Goal: Task Accomplishment & Management: Manage account settings

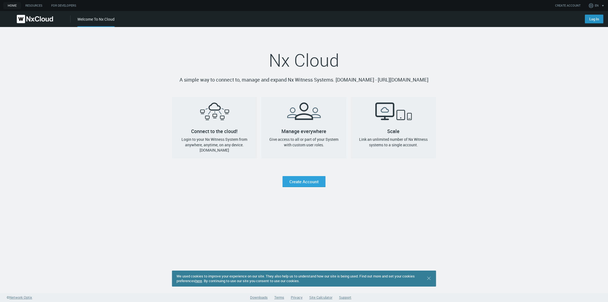
click at [598, 19] on link "Log In" at bounding box center [594, 19] width 18 height 9
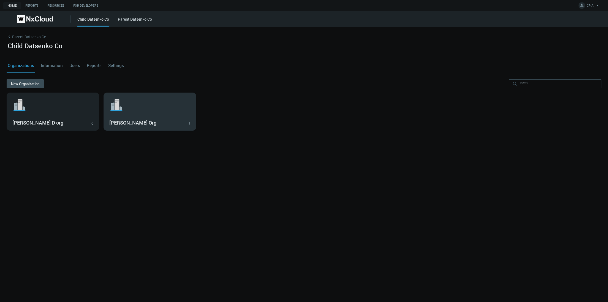
click at [156, 119] on div "Iryna Org 1" at bounding box center [149, 122] width 81 height 9
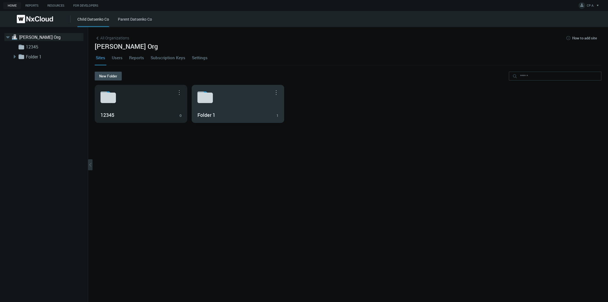
click at [222, 114] on h3 "Folder 1" at bounding box center [234, 115] width 73 height 6
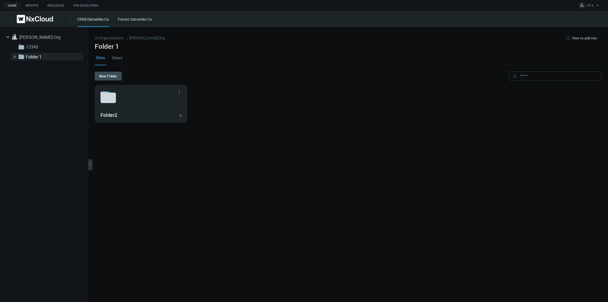
drag, startPoint x: 234, startPoint y: 101, endPoint x: 25, endPoint y: 37, distance: 218.7
click at [31, 36] on link "[PERSON_NAME] Org" at bounding box center [46, 37] width 55 height 7
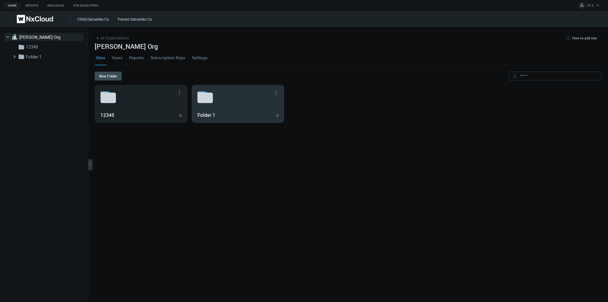
drag, startPoint x: 330, startPoint y: 109, endPoint x: 229, endPoint y: 112, distance: 100.9
click at [229, 112] on h3 "Folder 1" at bounding box center [234, 115] width 73 height 6
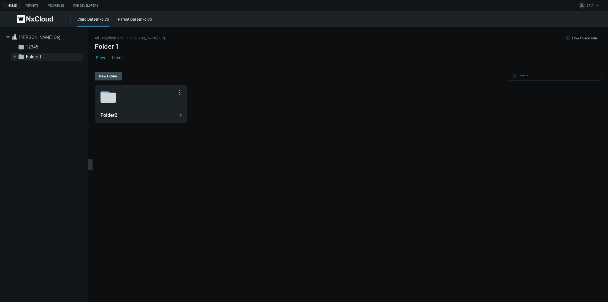
drag, startPoint x: 229, startPoint y: 112, endPoint x: 31, endPoint y: 37, distance: 212.1
click at [31, 37] on link "[PERSON_NAME] Org" at bounding box center [46, 37] width 55 height 7
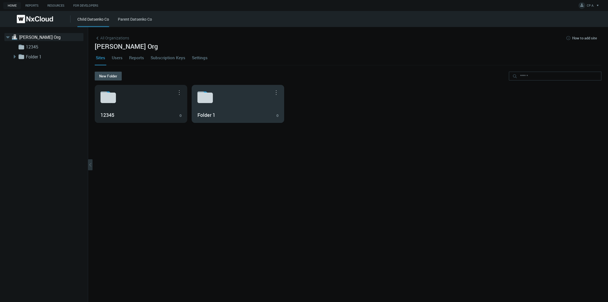
drag, startPoint x: 342, startPoint y: 109, endPoint x: 243, endPoint y: 112, distance: 98.7
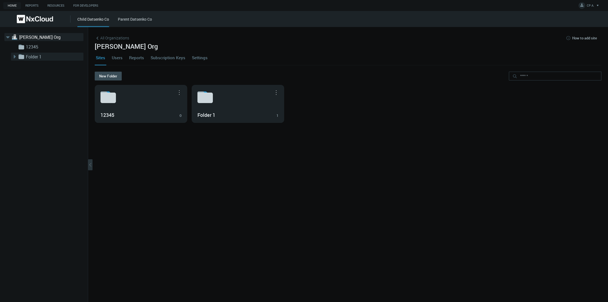
click at [32, 55] on link "Folder 1" at bounding box center [53, 56] width 55 height 7
click at [29, 36] on link "[PERSON_NAME] Org" at bounding box center [46, 37] width 55 height 7
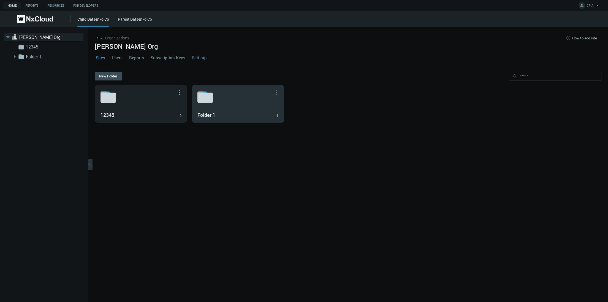
click at [232, 110] on div "Folder 1 1" at bounding box center [238, 114] width 81 height 9
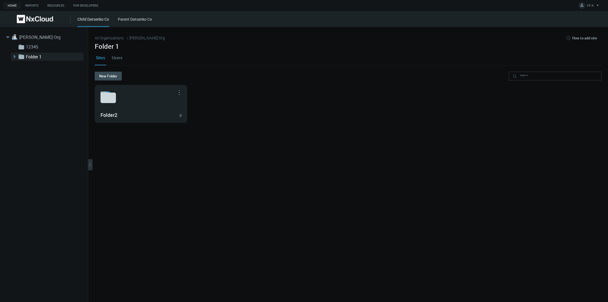
drag, startPoint x: 236, startPoint y: 110, endPoint x: 31, endPoint y: 37, distance: 217.5
click at [31, 37] on link "[PERSON_NAME] Org" at bounding box center [46, 37] width 55 height 7
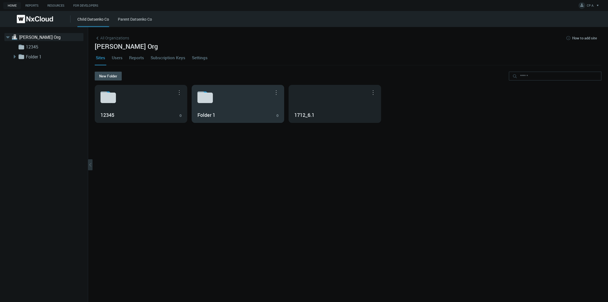
click at [227, 116] on h3 "Folder 1" at bounding box center [234, 115] width 73 height 6
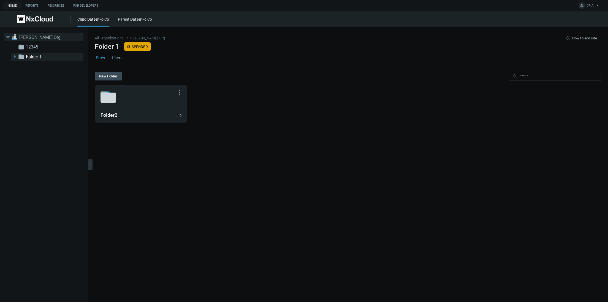
click at [27, 35] on link "[PERSON_NAME] Org" at bounding box center [46, 37] width 55 height 7
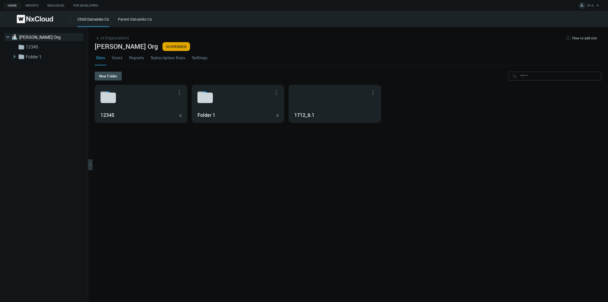
click at [403, 186] on nx-org-cards-container "New Folder 12345 0 Move to... Rename... Delete Folder 1 0 Move to... Rename... …" at bounding box center [348, 184] width 507 height 224
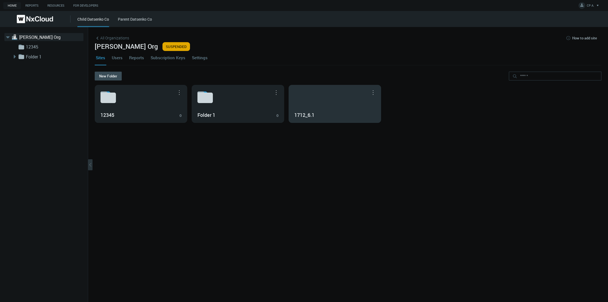
click at [334, 99] on div "1712_6.1" at bounding box center [335, 103] width 92 height 37
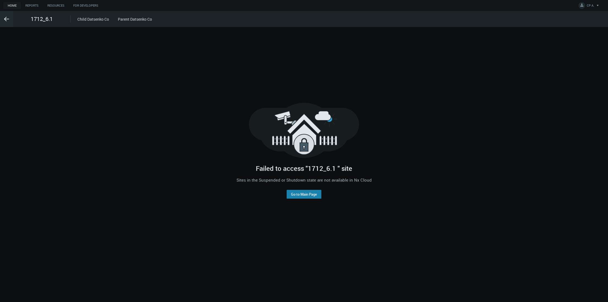
click at [301, 194] on link "Go to Main Page" at bounding box center [304, 194] width 26 height 4
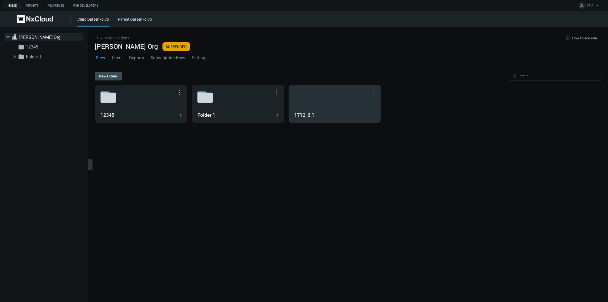
click at [326, 99] on div "1712_6.1" at bounding box center [335, 103] width 92 height 37
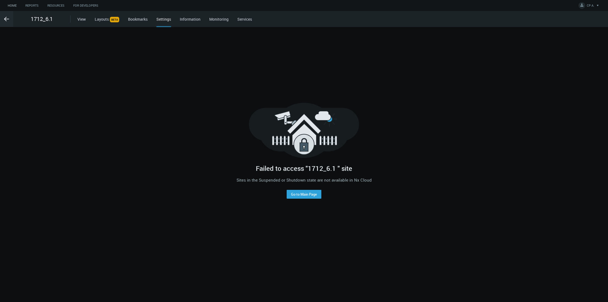
click at [13, 4] on link "Home" at bounding box center [12, 5] width 18 height 7
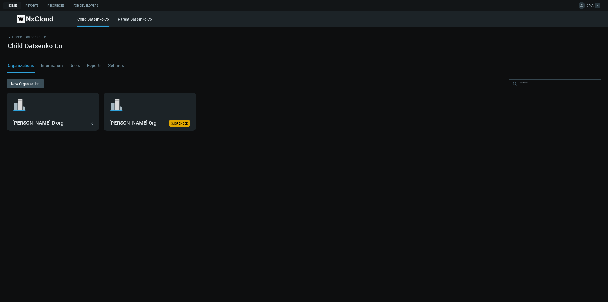
click at [586, 8] on link "CP A." at bounding box center [590, 6] width 22 height 7
click at [570, 43] on span "Log Out" at bounding box center [563, 44] width 18 height 5
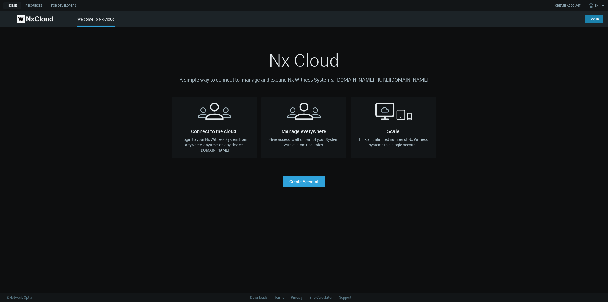
click at [593, 20] on link "Log In" at bounding box center [594, 19] width 18 height 9
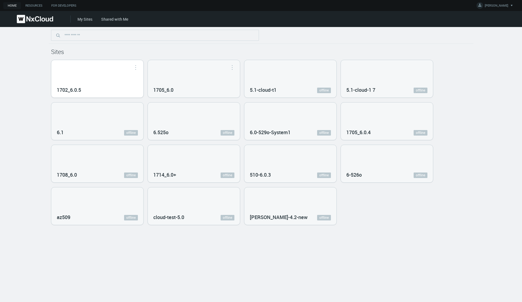
click at [110, 76] on div "1702_6.0.5" at bounding box center [97, 78] width 92 height 37
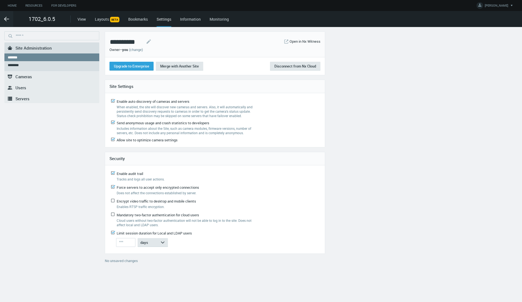
click at [444, 80] on nx-system-settings-component "**********" at bounding box center [261, 151] width 522 height 240
click at [137, 66] on button "Upgrade to Enterprise" at bounding box center [131, 66] width 44 height 9
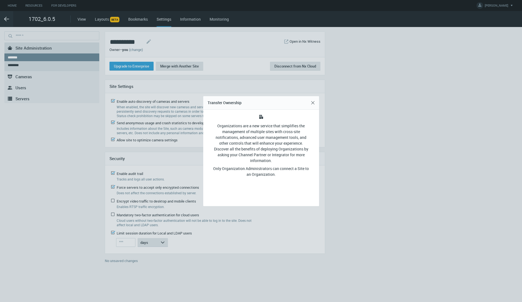
click at [264, 152] on div "Organizations are a new service that simplifies the management of multiple site…" at bounding box center [261, 143] width 98 height 41
click at [261, 168] on div "Only Organization Administrators can connect a Site to an Organization." at bounding box center [261, 172] width 98 height 12
drag, startPoint x: 263, startPoint y: 177, endPoint x: 282, endPoint y: 184, distance: 20.0
click at [282, 184] on div "Organizations are a new service that simplifies the management of multiple site…" at bounding box center [260, 158] width 107 height 88
click at [316, 100] on button "Close" at bounding box center [312, 102] width 9 height 9
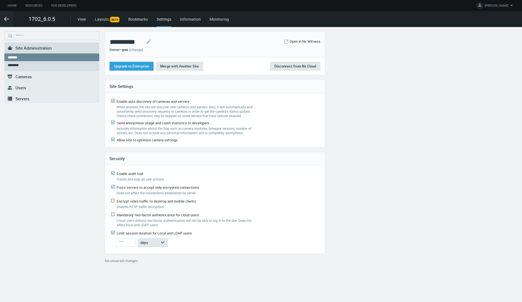
click at [136, 51] on link "(change)" at bounding box center [136, 49] width 14 height 5
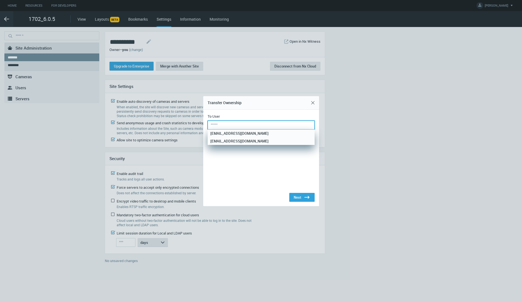
click at [265, 124] on input "text" at bounding box center [260, 125] width 107 height 9
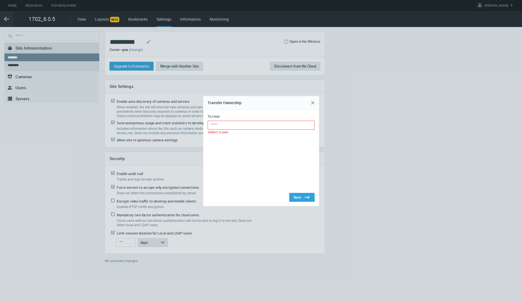
click at [6, 19] on div at bounding box center [261, 151] width 522 height 302
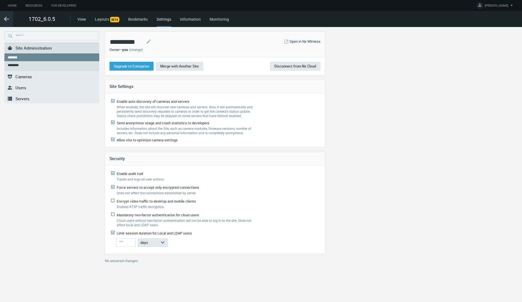
click at [5, 19] on line at bounding box center [6, 19] width 4 height 0
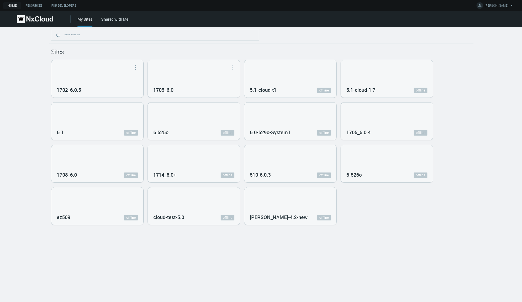
click at [266, 34] on div at bounding box center [261, 35] width 424 height 17
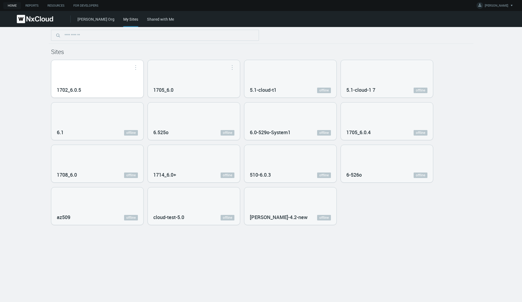
click at [90, 75] on div "1702_6.0.5" at bounding box center [97, 78] width 92 height 37
click at [90, 75] on div "Sites 1702_6.0.5 Open in Nx Witness 1705_6.0 Open in Nx Witness 5.1-cloud-t1 of…" at bounding box center [261, 164] width 522 height 275
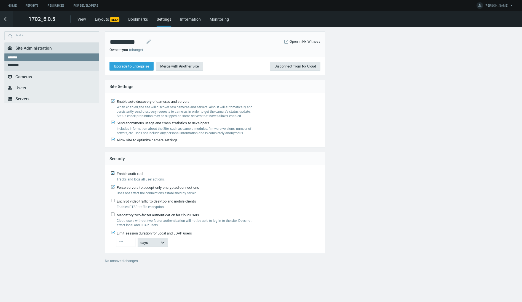
click at [137, 51] on link "(change)" at bounding box center [136, 49] width 14 height 5
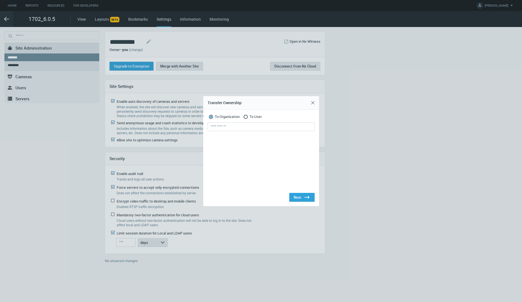
click at [235, 132] on form "Next .st0{fill:#2B383F;}" at bounding box center [260, 161] width 107 height 79
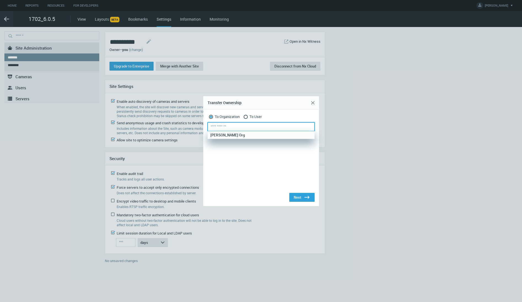
click at [234, 128] on input "text" at bounding box center [260, 126] width 107 height 9
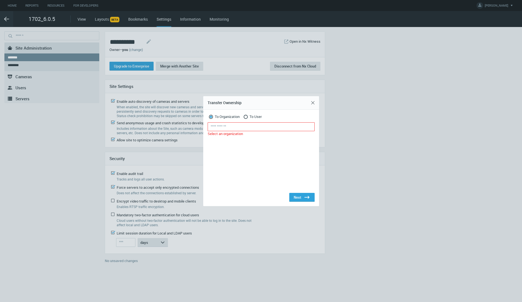
click at [317, 98] on div "Transfer Ownership" at bounding box center [261, 103] width 116 height 14
click at [315, 102] on button "Close" at bounding box center [312, 102] width 9 height 9
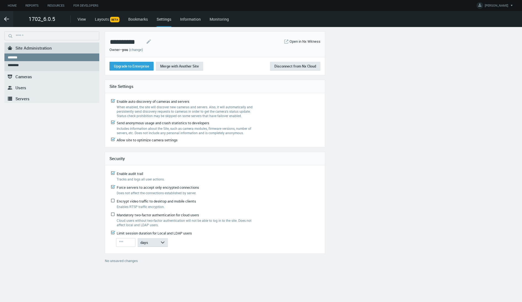
click at [142, 49] on link "(change)" at bounding box center [136, 49] width 14 height 5
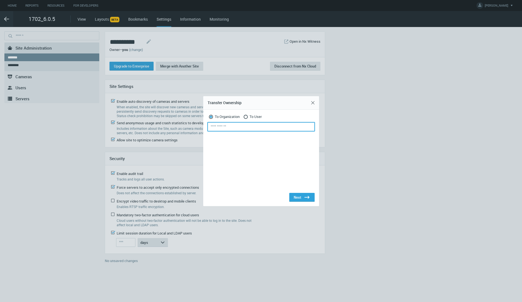
click at [223, 126] on input "text" at bounding box center [260, 126] width 107 height 9
click at [220, 125] on input "text" at bounding box center [260, 126] width 107 height 9
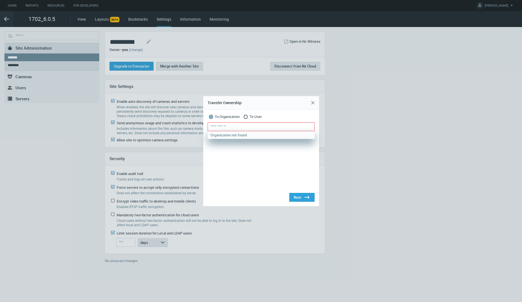
click at [48, 171] on div at bounding box center [261, 151] width 522 height 302
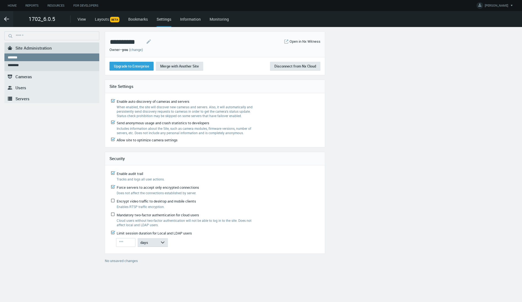
click at [141, 51] on link "(change)" at bounding box center [136, 49] width 14 height 5
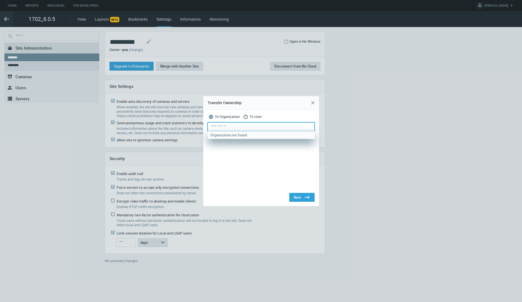
click at [235, 127] on input "text" at bounding box center [260, 126] width 107 height 9
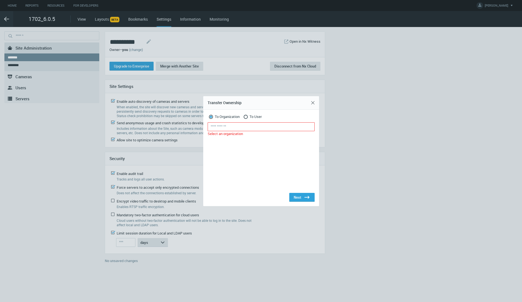
drag, startPoint x: 242, startPoint y: 161, endPoint x: 243, endPoint y: 149, distance: 12.4
click at [242, 161] on form "Select an organization Next .st0{fill:#2B383F;}" at bounding box center [260, 161] width 107 height 79
click at [248, 127] on input "text" at bounding box center [260, 126] width 107 height 9
click at [317, 102] on button "Close" at bounding box center [312, 102] width 9 height 9
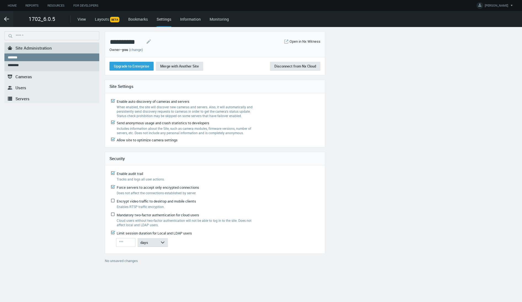
click at [137, 48] on link "(change)" at bounding box center [136, 49] width 14 height 5
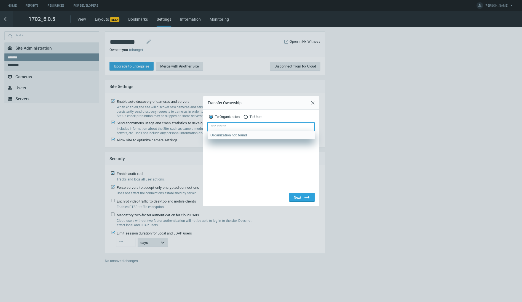
click at [223, 126] on input "text" at bounding box center [260, 126] width 107 height 9
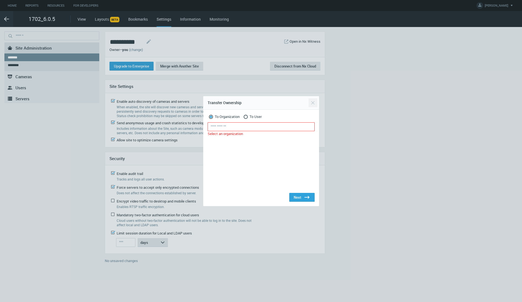
click at [314, 104] on button "Close" at bounding box center [312, 102] width 9 height 9
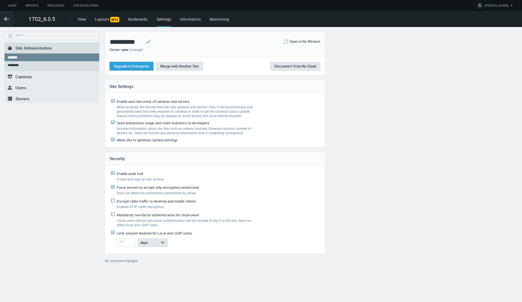
click at [141, 51] on link "(change)" at bounding box center [136, 49] width 14 height 5
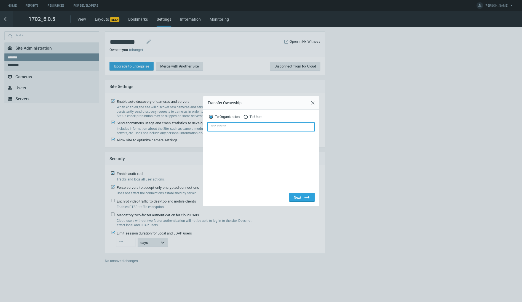
click at [243, 128] on input "text" at bounding box center [260, 126] width 107 height 9
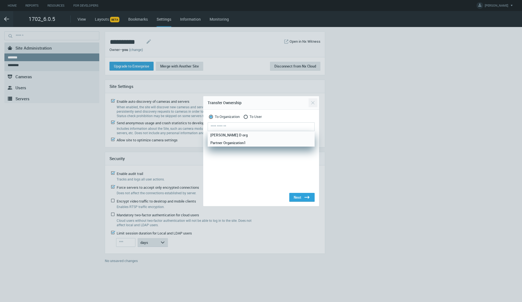
click at [313, 105] on button "Close" at bounding box center [312, 102] width 9 height 9
click at [313, 105] on div "Enable auto discovery of cameras and servers When enabled, the site will discov…" at bounding box center [214, 108] width 211 height 20
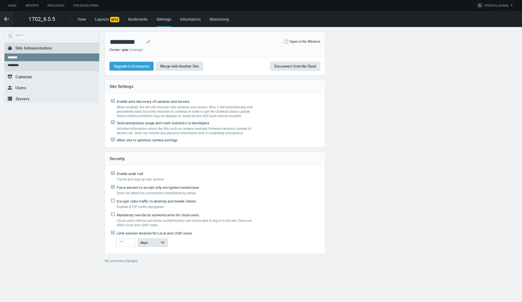
click at [356, 141] on div "**********" at bounding box center [198, 151] width 392 height 240
click at [137, 50] on link "(change)" at bounding box center [136, 49] width 14 height 5
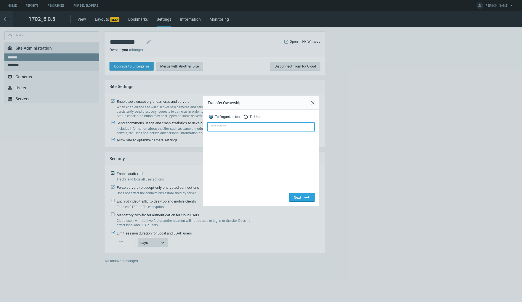
click at [227, 127] on input "text" at bounding box center [260, 126] width 107 height 9
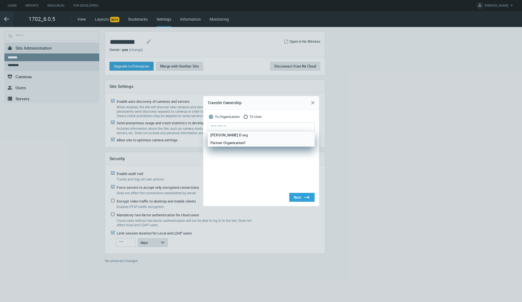
click at [65, 156] on div at bounding box center [261, 151] width 522 height 302
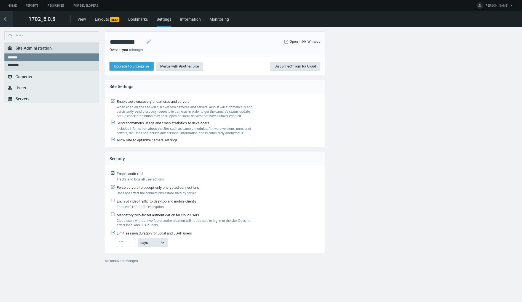
click at [8, 20] on icon ".arrow {fill-rule:evenodd;clip-rule:evenodd;fill:none;stroke:var(--btn-arrow-co…" at bounding box center [6, 19] width 7 height 7
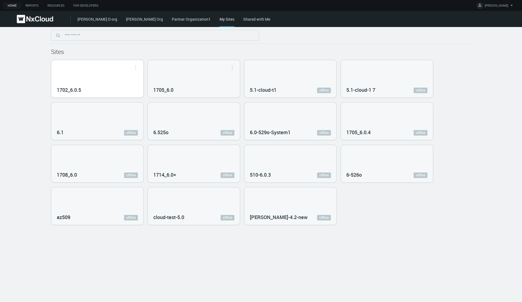
click at [92, 69] on div "1702_6.0.5" at bounding box center [97, 78] width 92 height 37
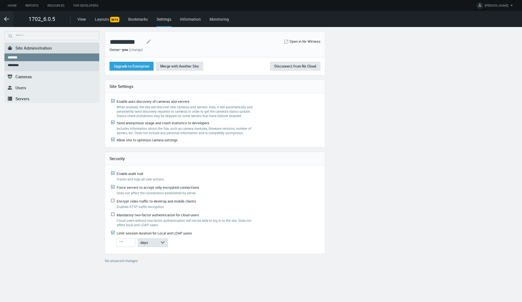
click at [141, 49] on link "(change)" at bounding box center [136, 49] width 14 height 5
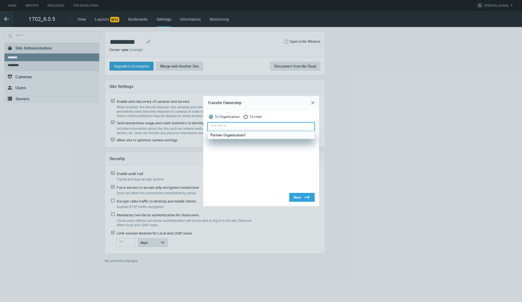
click at [236, 126] on input "text" at bounding box center [260, 126] width 107 height 9
click at [12, 5] on div at bounding box center [261, 151] width 522 height 302
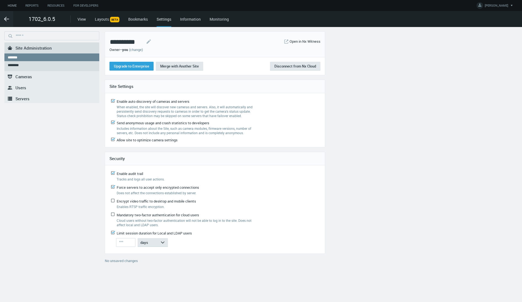
click at [11, 5] on link "Home" at bounding box center [12, 5] width 18 height 7
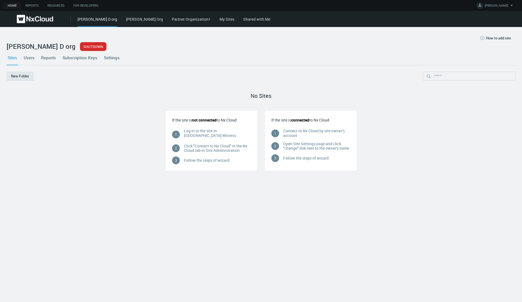
click at [126, 21] on link "[PERSON_NAME] Org" at bounding box center [144, 19] width 37 height 5
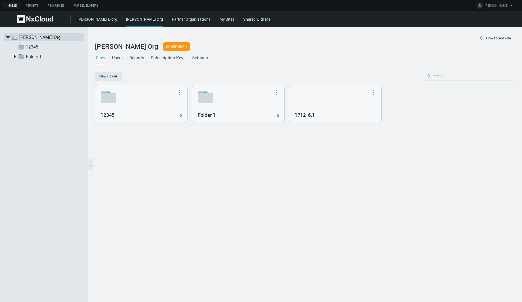
click at [219, 18] on link "My Sites" at bounding box center [226, 19] width 15 height 5
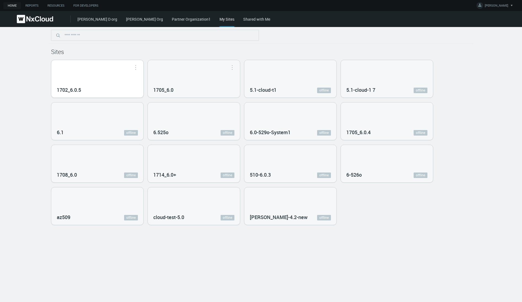
click at [99, 72] on div "1702_6.0.5" at bounding box center [97, 78] width 92 height 37
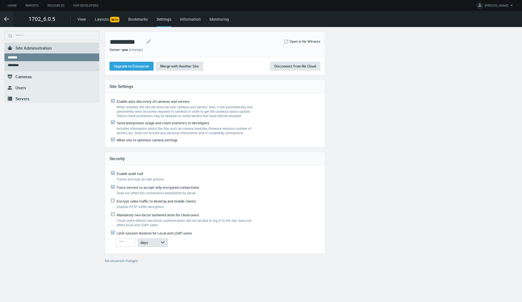
click at [139, 50] on link "(change)" at bounding box center [136, 49] width 14 height 5
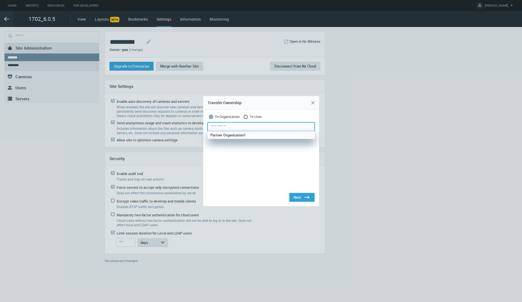
click at [229, 125] on input "text" at bounding box center [260, 126] width 107 height 9
